Goal: Task Accomplishment & Management: Complete application form

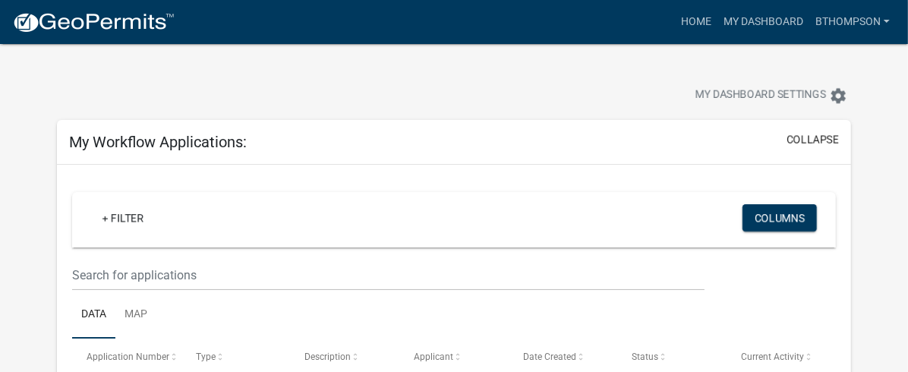
scroll to position [21, 0]
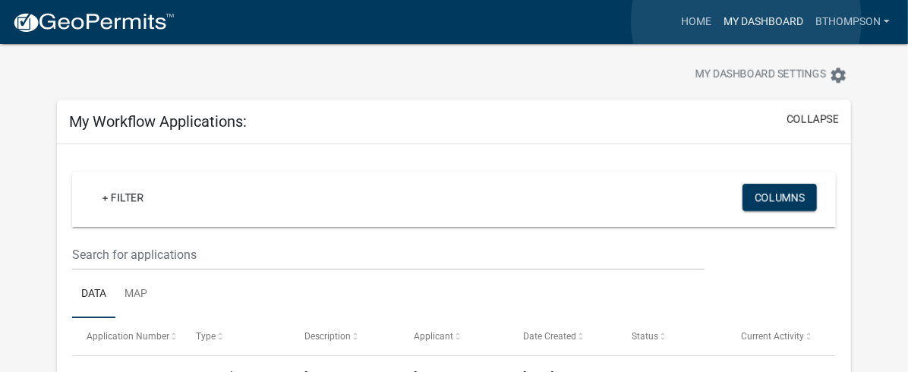
click at [747, 21] on link "My Dashboard" at bounding box center [764, 22] width 92 height 29
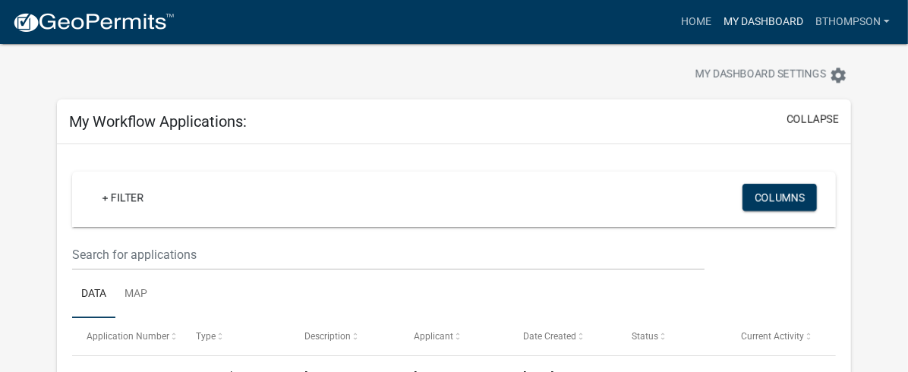
click at [740, 16] on link "My Dashboard" at bounding box center [764, 22] width 92 height 29
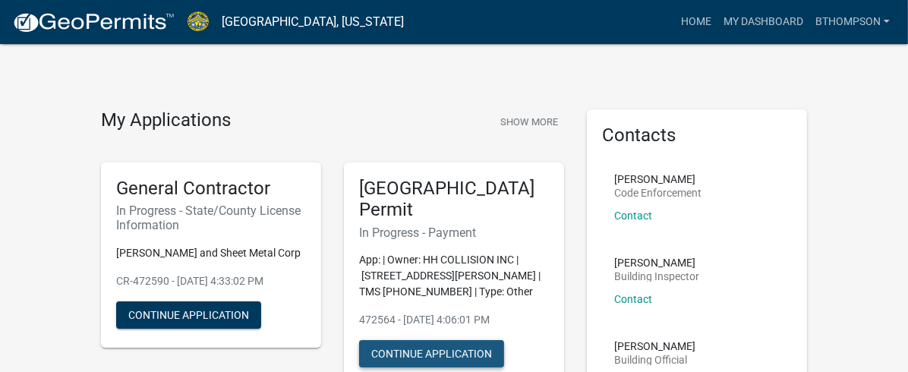
click at [428, 340] on button "Continue Application" at bounding box center [431, 353] width 145 height 27
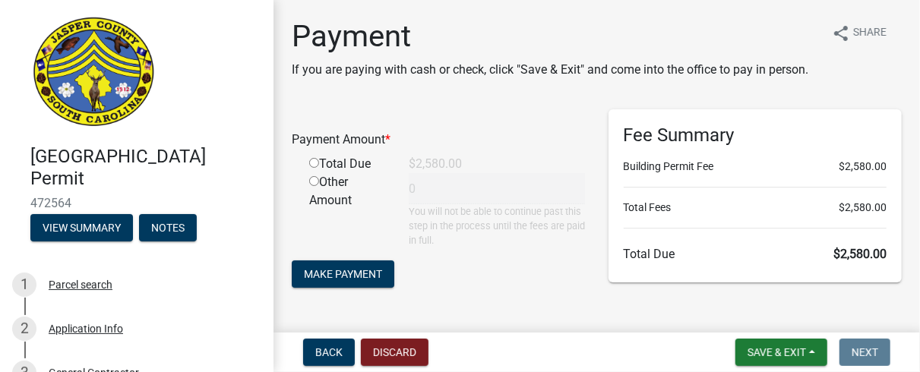
scroll to position [55, 0]
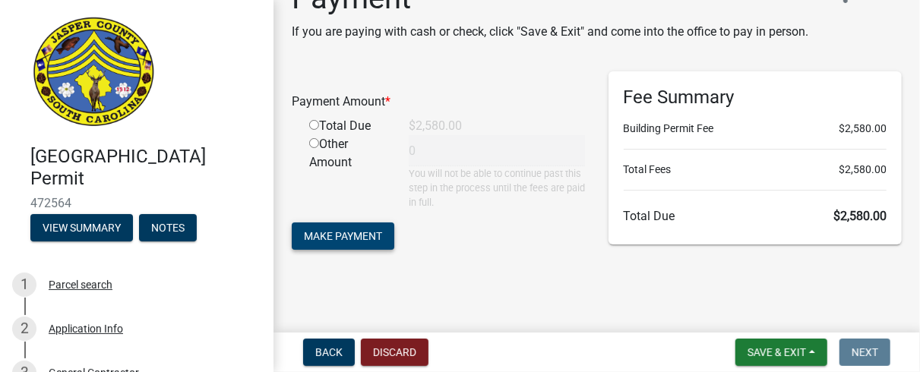
click at [339, 235] on span "Make Payment" at bounding box center [343, 235] width 78 height 12
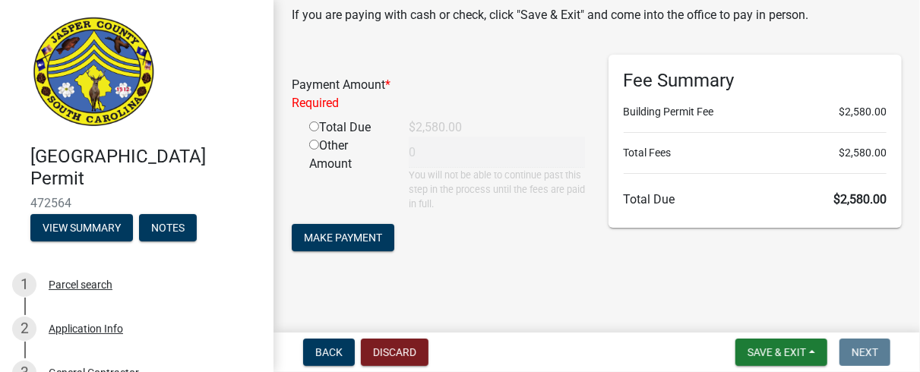
click at [311, 131] on input "radio" at bounding box center [314, 127] width 10 height 10
radio input "true"
type input "2580"
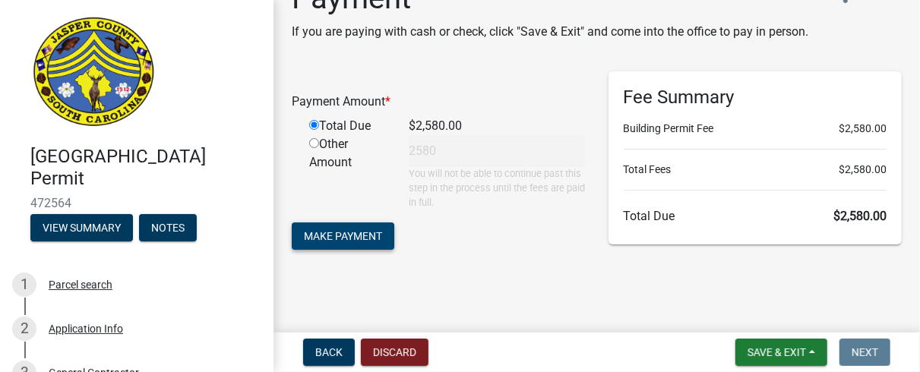
click at [344, 234] on span "Make Payment" at bounding box center [343, 235] width 78 height 12
